Goal: Transaction & Acquisition: Purchase product/service

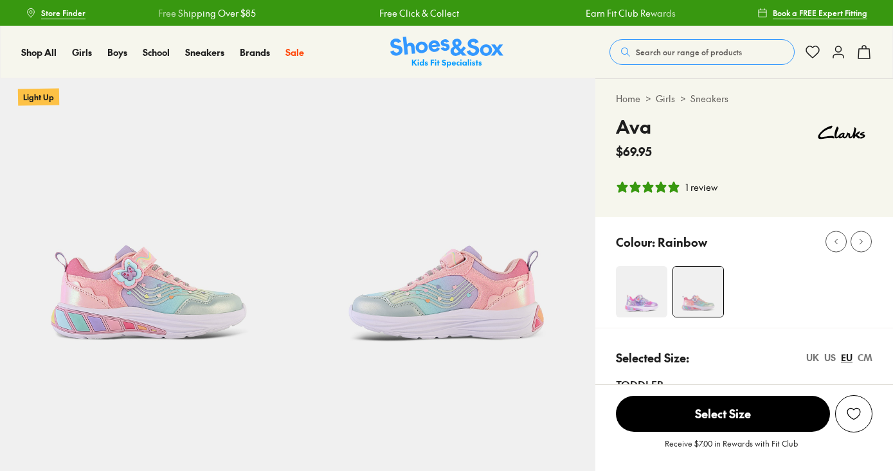
select select "*"
click at [674, 46] on span "Search our range of products" at bounding box center [689, 52] width 106 height 12
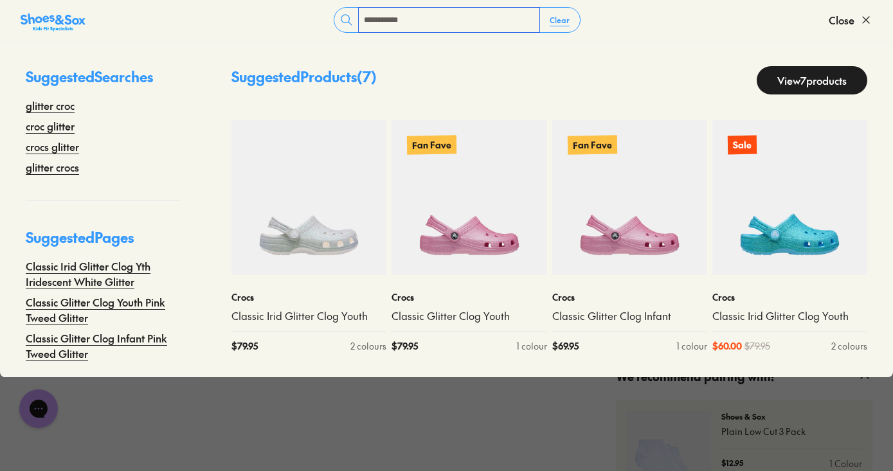
type input "**********"
click at [804, 70] on link "View 7 products" at bounding box center [811, 80] width 111 height 28
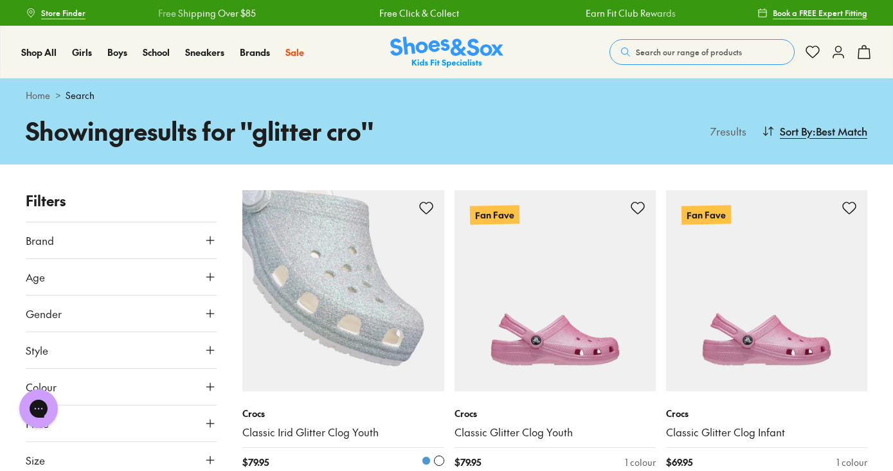
click at [379, 235] on img at bounding box center [342, 290] width 201 height 201
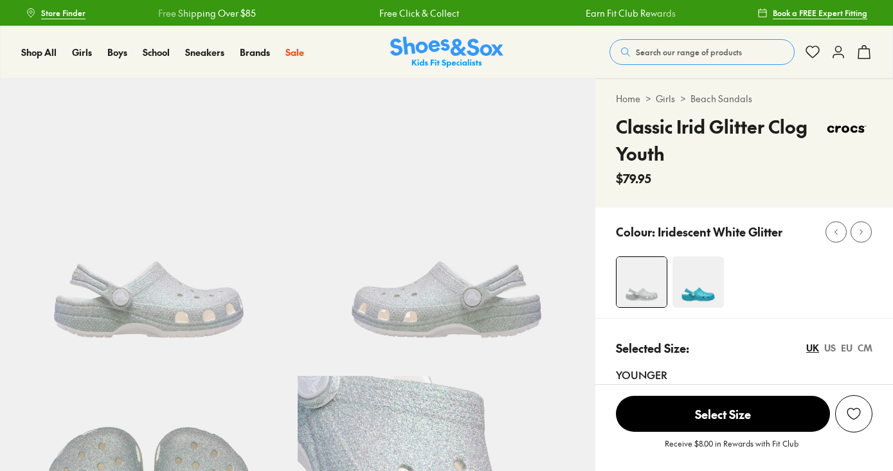
select select "*"
